Goal: Obtain resource: Download file/media

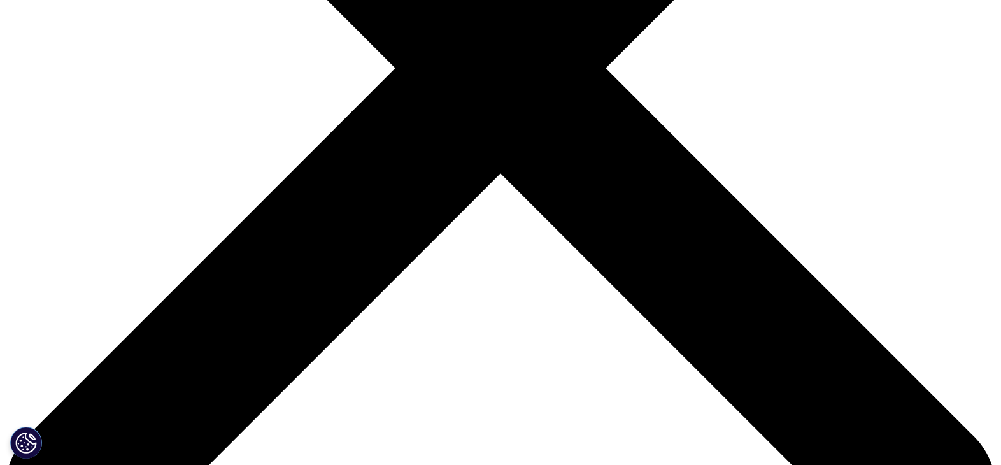
scroll to position [434, 752]
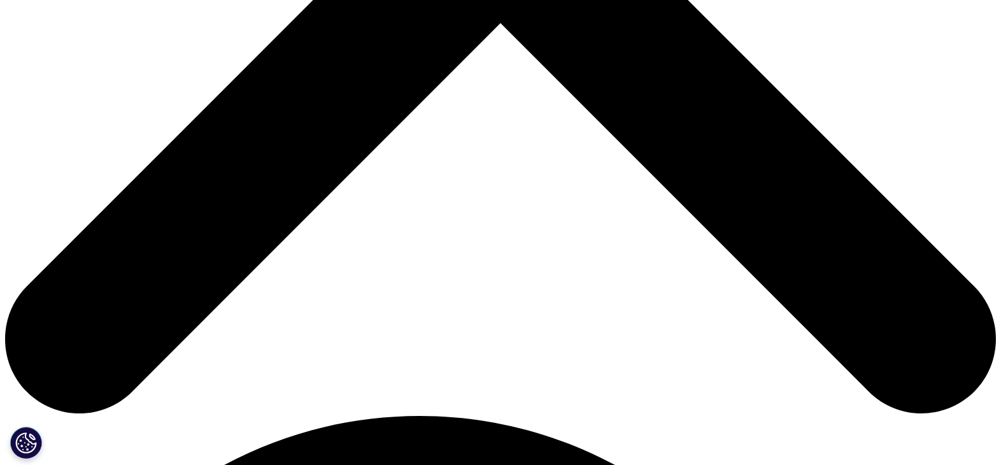
scroll to position [637, 0]
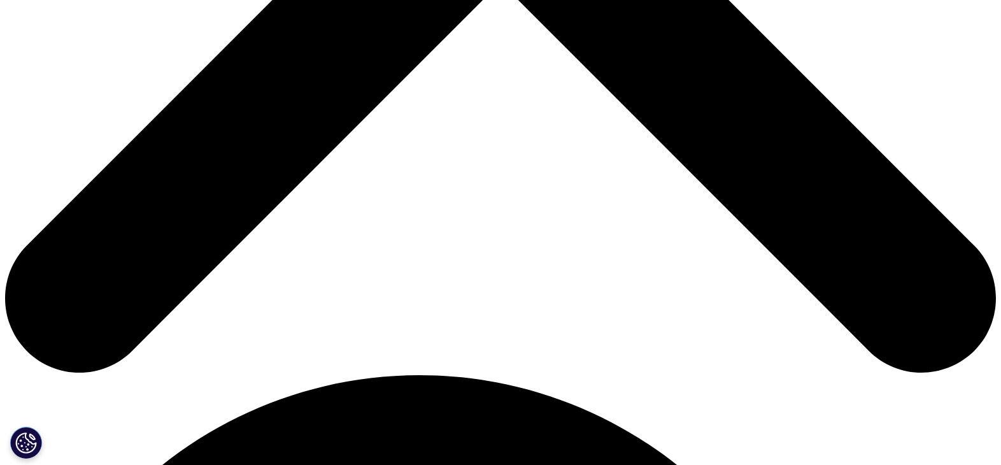
type input "[PERSON_NAME]"
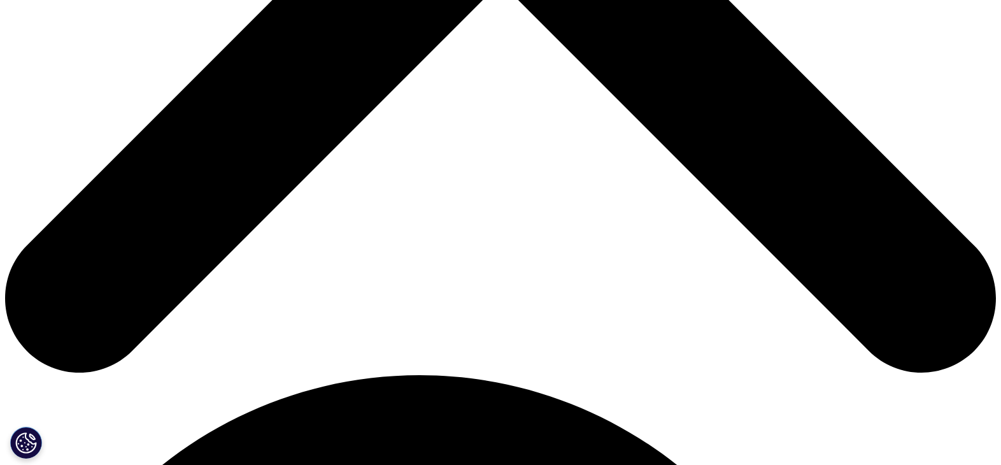
type input "[PERSON_NAME][EMAIL_ADDRESS][PERSON_NAME][DOMAIN_NAME]"
type input "Senior Medical Manager"
type input "Glenmark"
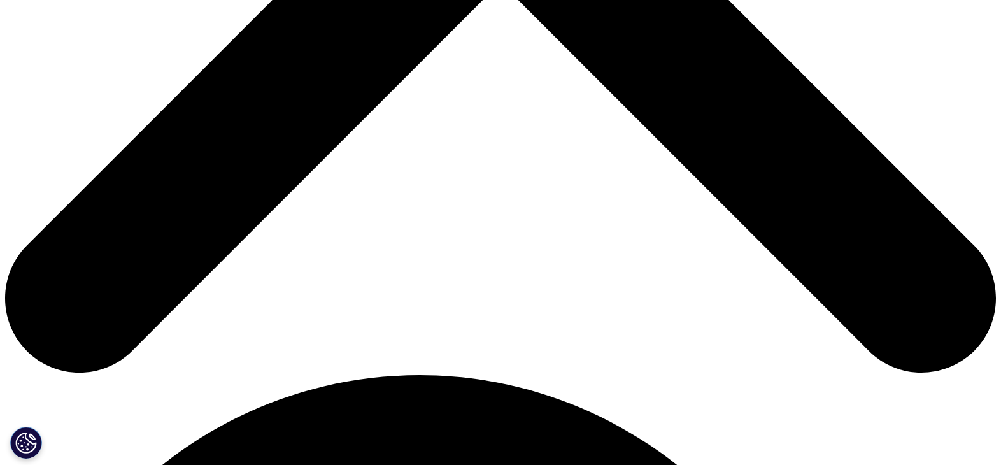
select select "[GEOGRAPHIC_DATA]"
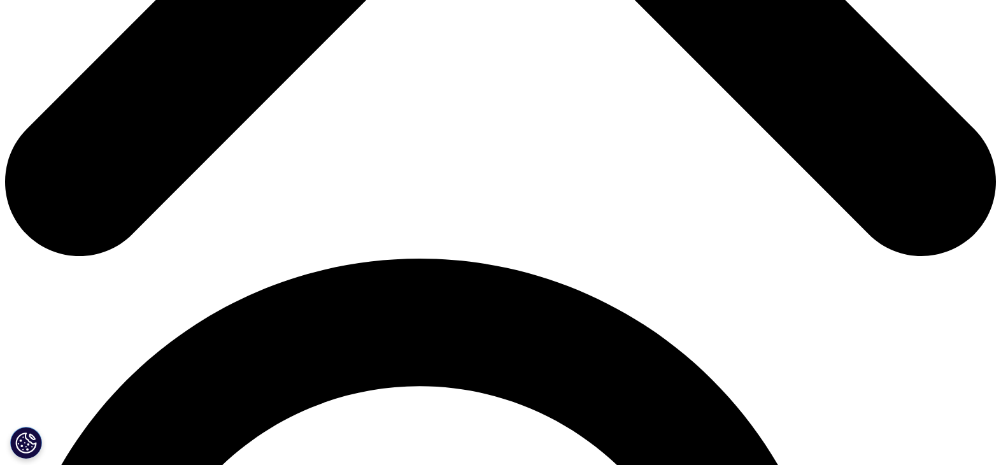
scroll to position [764, 0]
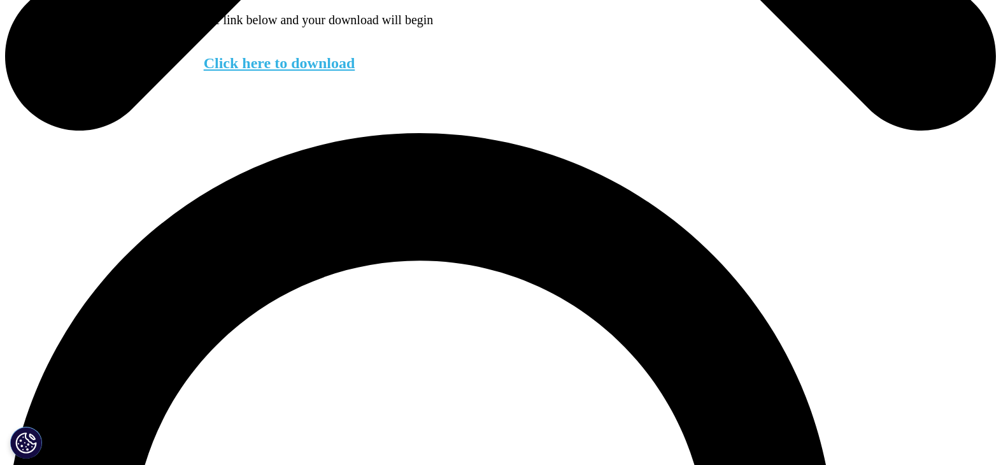
scroll to position [922, 0]
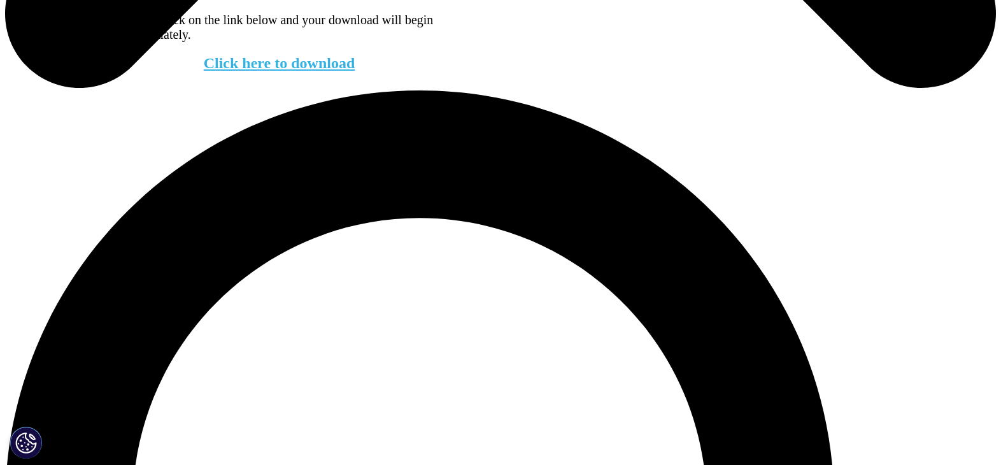
click at [263, 71] on link "Click here to download" at bounding box center [280, 63] width 152 height 17
